Goal: Task Accomplishment & Management: Complete application form

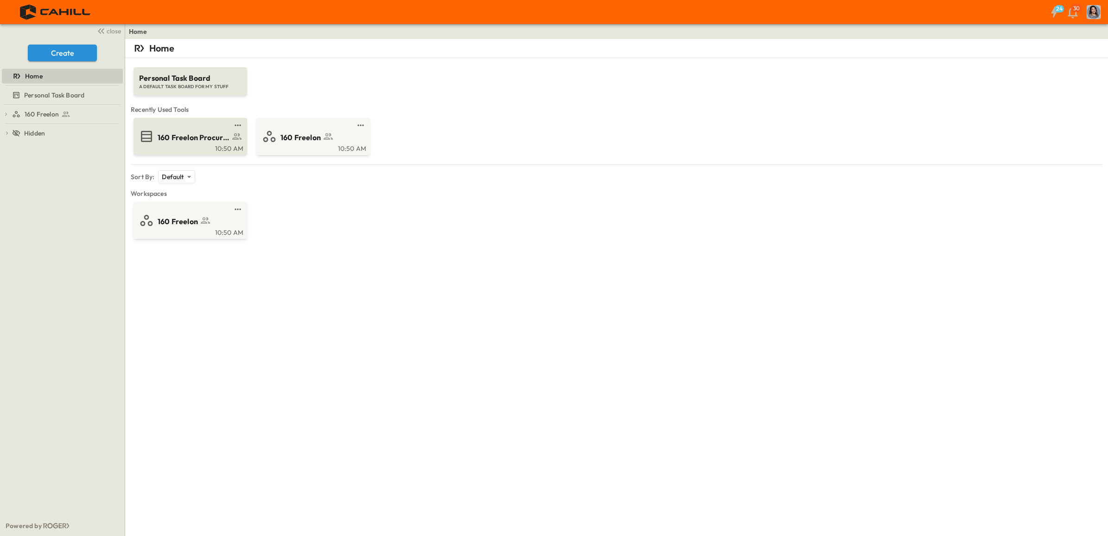
click at [216, 140] on span "160 Freelon Procurement Log" at bounding box center [194, 137] width 72 height 11
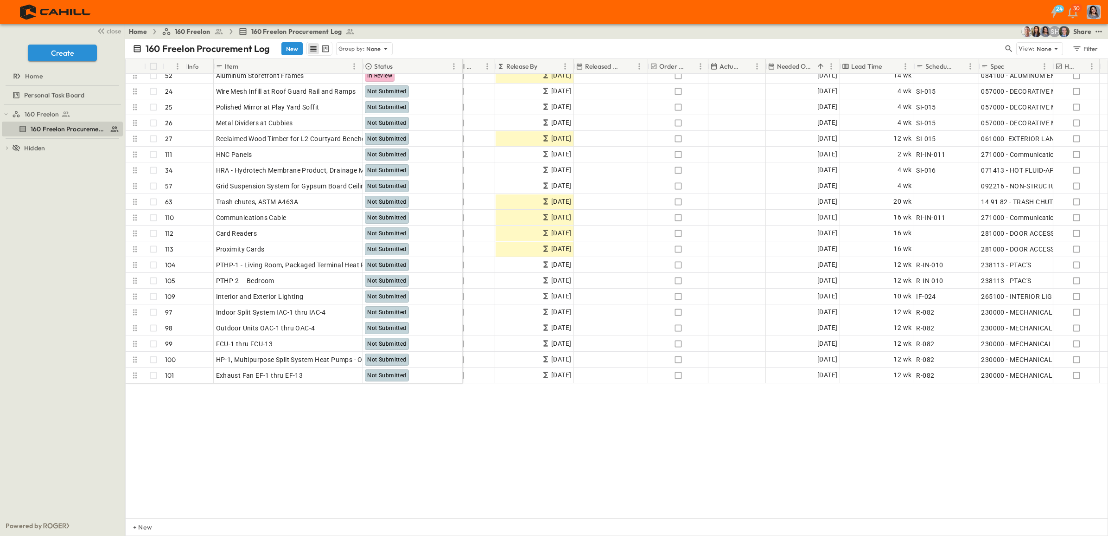
scroll to position [638, 343]
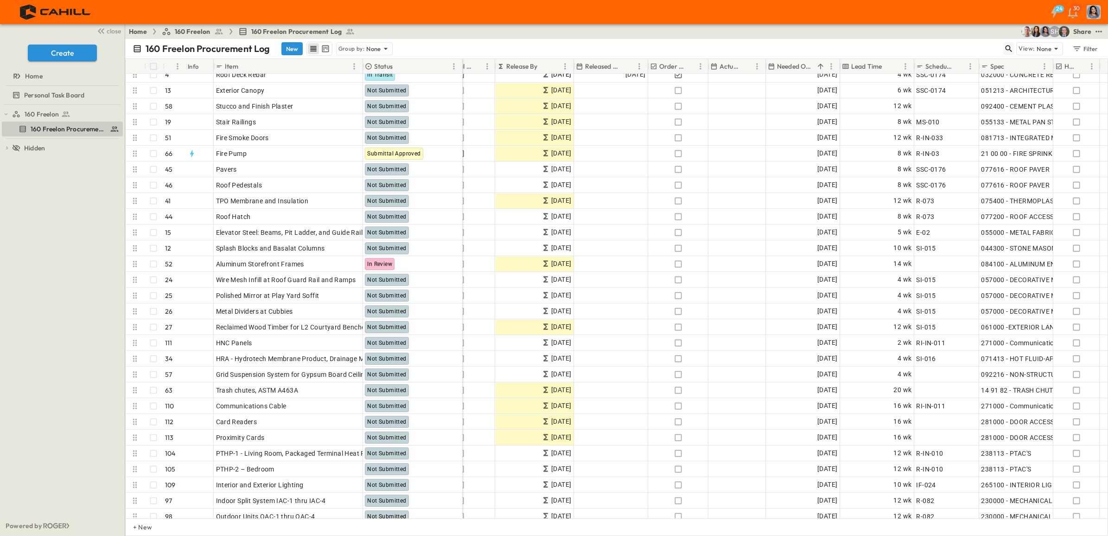
click at [1007, 48] on icon "button" at bounding box center [1008, 48] width 9 height 9
click at [993, 50] on input "text" at bounding box center [960, 48] width 65 height 13
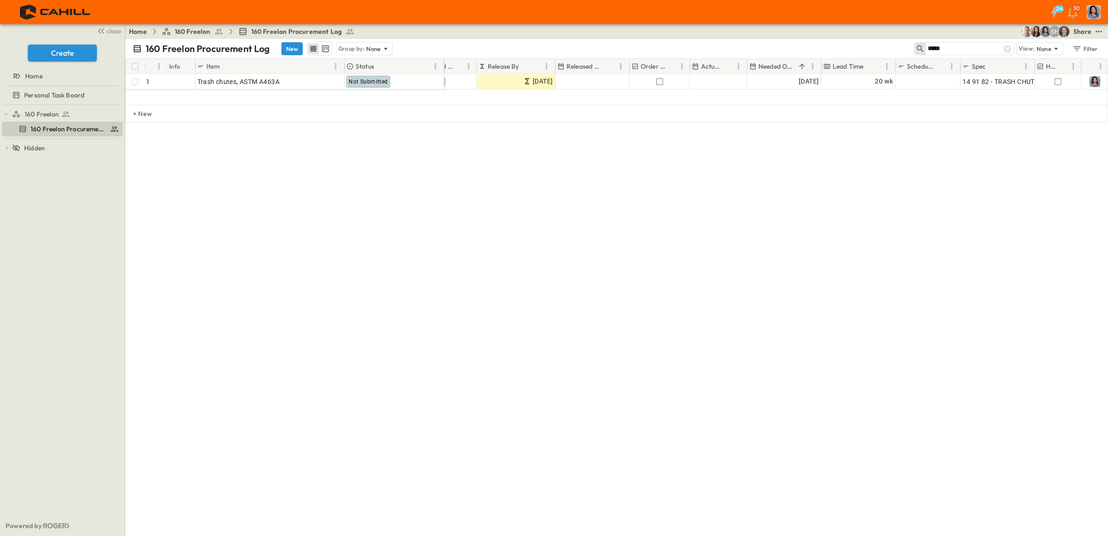
scroll to position [0, 343]
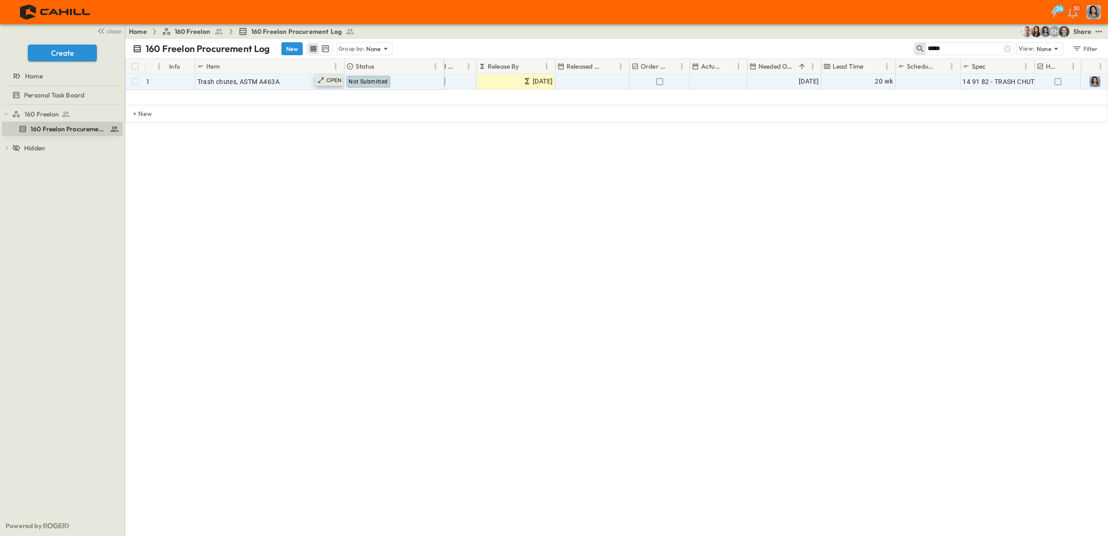
type input "*****"
click at [323, 79] on icon at bounding box center [320, 80] width 7 height 7
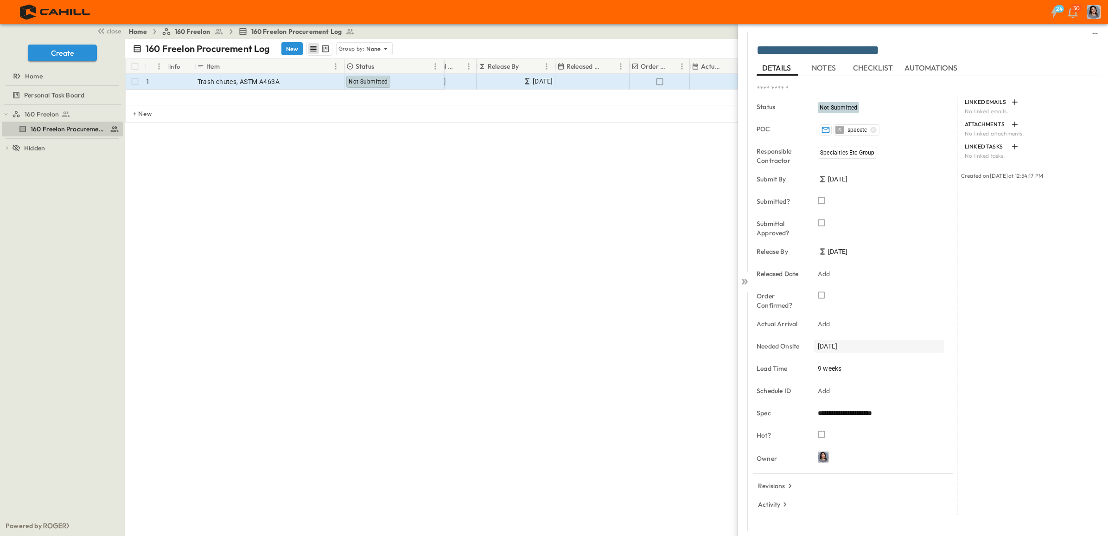
click at [837, 344] on span "[DATE]" at bounding box center [827, 345] width 19 height 9
click at [926, 193] on div at bounding box center [930, 195] width 32 height 7
click at [922, 196] on icon "Previous month" at bounding box center [919, 195] width 11 height 7
click at [940, 197] on icon "Next month" at bounding box center [941, 196] width 4 height 6
click at [921, 195] on icon "Previous month" at bounding box center [919, 195] width 11 height 7
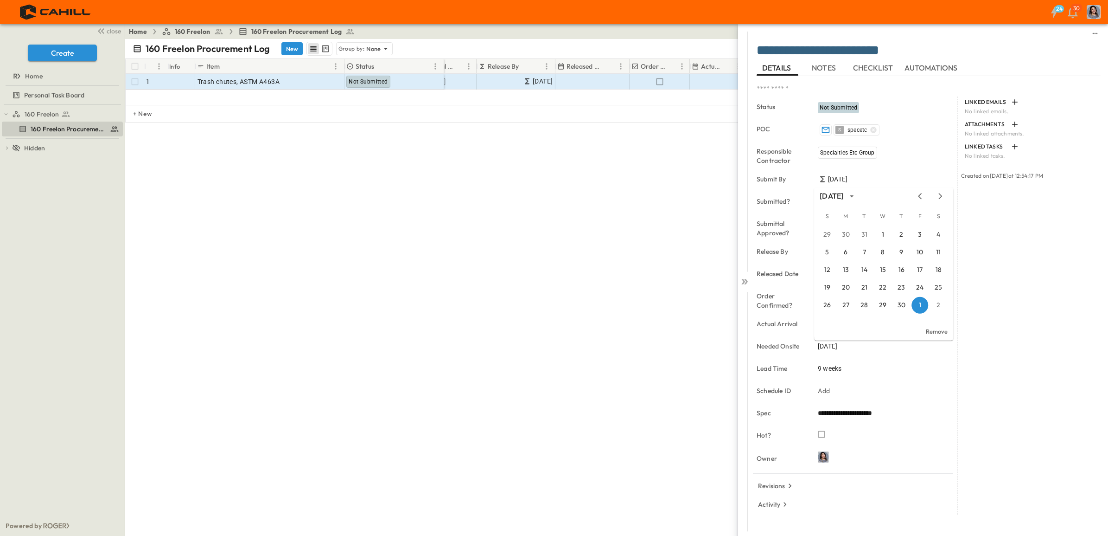
click at [695, 344] on div "**********" at bounding box center [859, 268] width 499 height 536
click at [903, 235] on button "2" at bounding box center [901, 234] width 17 height 17
click at [859, 346] on div "[DATE]" at bounding box center [879, 345] width 130 height 13
click at [868, 251] on button "7" at bounding box center [864, 252] width 17 height 17
click at [827, 393] on p "Add" at bounding box center [824, 390] width 13 height 9
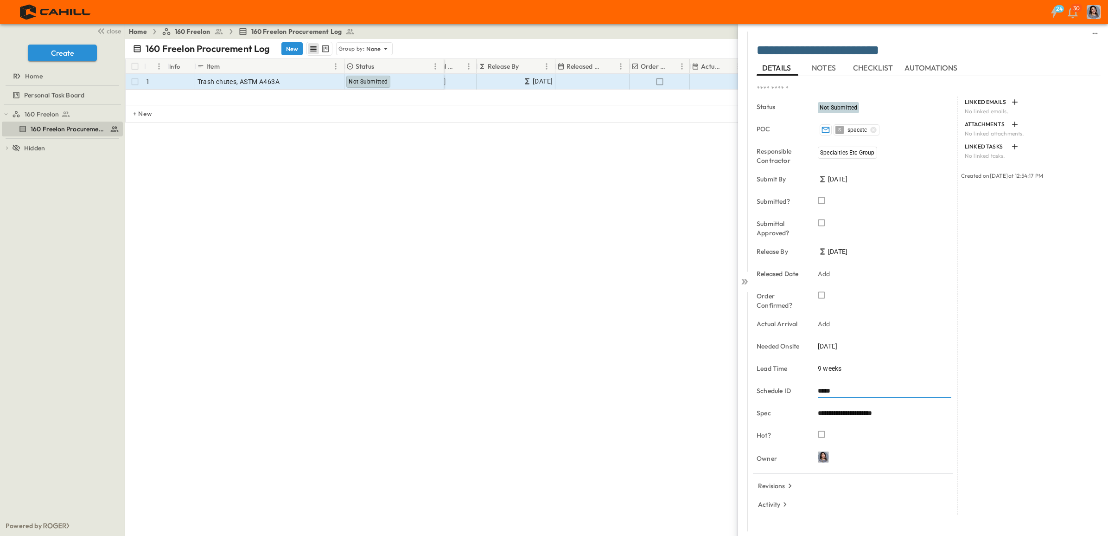
type input "*****"
click at [1007, 388] on div "LINKED EMAILS No linked emails. ATTACHMENTS No linked attachments. LINKED TASKS…" at bounding box center [1029, 305] width 143 height 418
click at [1039, 300] on div "LINKED EMAILS No linked emails. ATTACHMENTS No linked attachments. LINKED TASKS…" at bounding box center [1029, 305] width 143 height 418
click at [1061, 348] on div "LINKED EMAILS No linked emails. ATTACHMENTS No linked attachments. LINKED TASKS…" at bounding box center [1029, 305] width 143 height 418
drag, startPoint x: 998, startPoint y: 377, endPoint x: 1004, endPoint y: 371, distance: 7.9
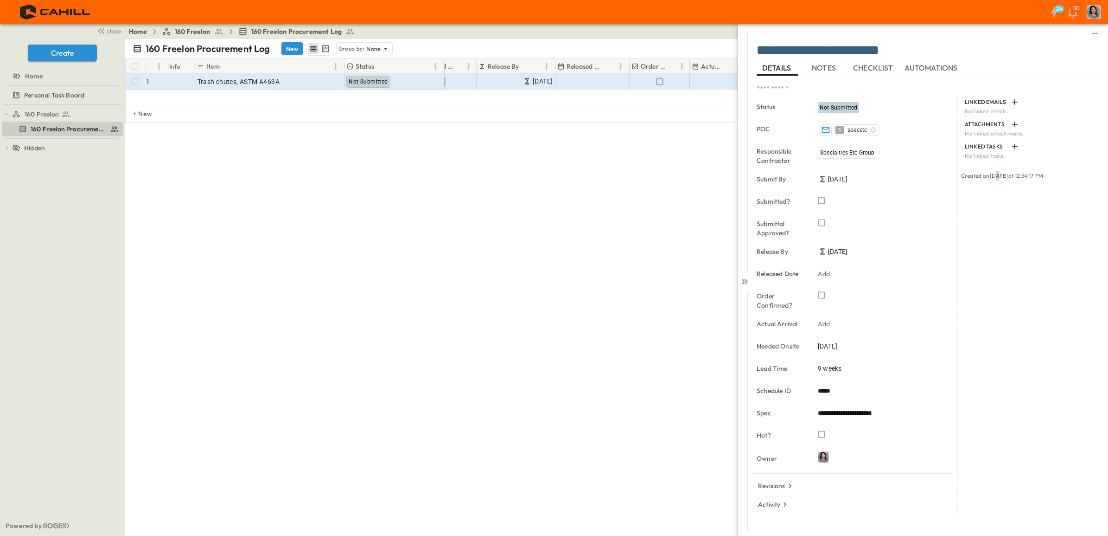
click at [1004, 371] on div "LINKED EMAILS No linked emails. ATTACHMENTS No linked attachments. LINKED TASKS…" at bounding box center [1029, 305] width 143 height 418
drag, startPoint x: 1004, startPoint y: 371, endPoint x: 995, endPoint y: 277, distance: 94.6
click at [995, 277] on div "LINKED EMAILS No linked emails. ATTACHMENTS No linked attachments. LINKED TASKS…" at bounding box center [1029, 305] width 143 height 418
click at [746, 280] on icon at bounding box center [746, 282] width 4 height 6
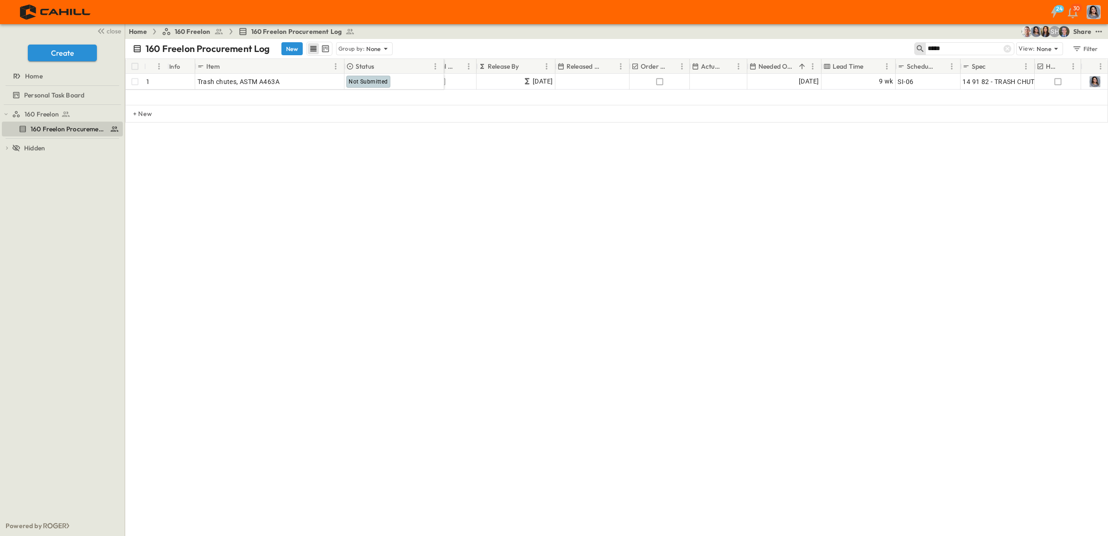
click at [757, 273] on div "160 Freelon Procurement Log New Group by: None ***** View: None Filter # Info I…" at bounding box center [616, 287] width 983 height 497
click at [42, 128] on span "160 Freelon Procurement Log" at bounding box center [63, 128] width 64 height 9
click at [358, 179] on div "# Info Item Status POC Responsible Contractor Submit By Submitted? Submittal Ap…" at bounding box center [616, 127] width 983 height 139
click at [1006, 49] on icon at bounding box center [1008, 49] width 8 height 8
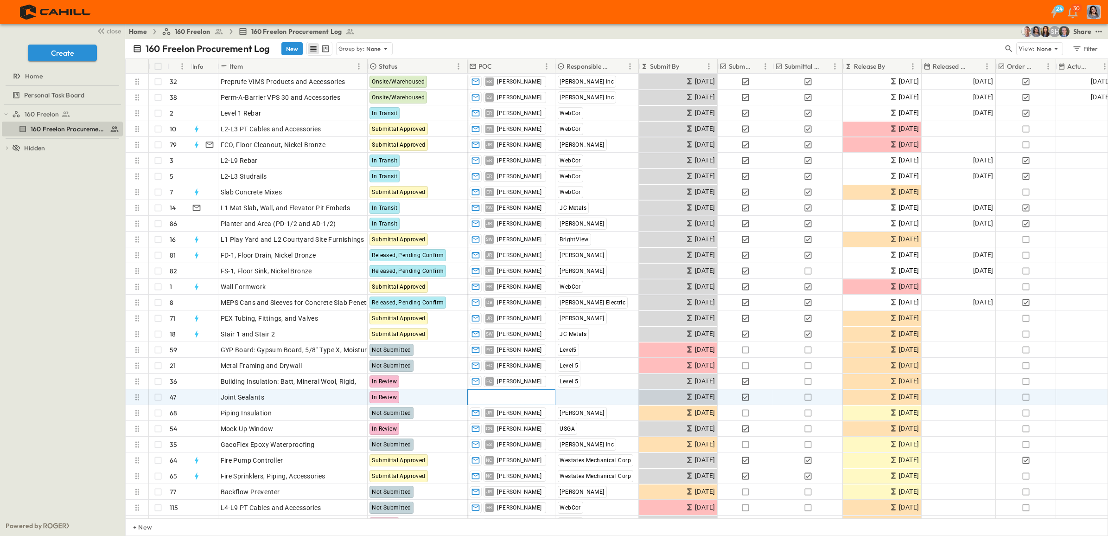
click at [510, 397] on div "Add Contact" at bounding box center [510, 397] width 87 height 15
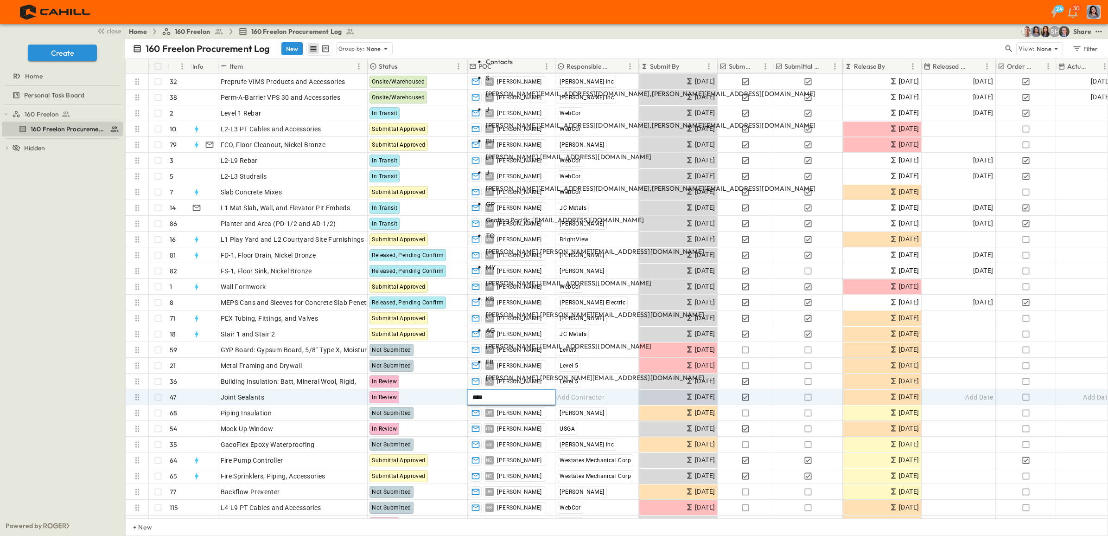
type input "****"
click at [534, 192] on p "[PERSON_NAME][EMAIL_ADDRESS][DOMAIN_NAME], [PERSON_NAME][EMAIL_ADDRESS][DOMAIN_…" at bounding box center [651, 187] width 330 height 9
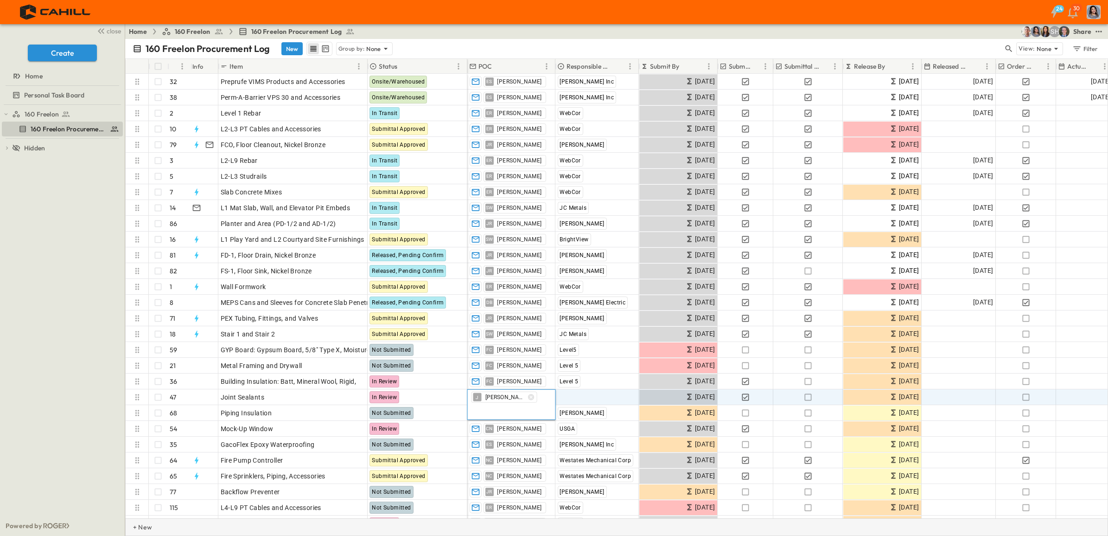
click at [655, 530] on div "+ New" at bounding box center [616, 527] width 983 height 18
